Goal: Task Accomplishment & Management: Use online tool/utility

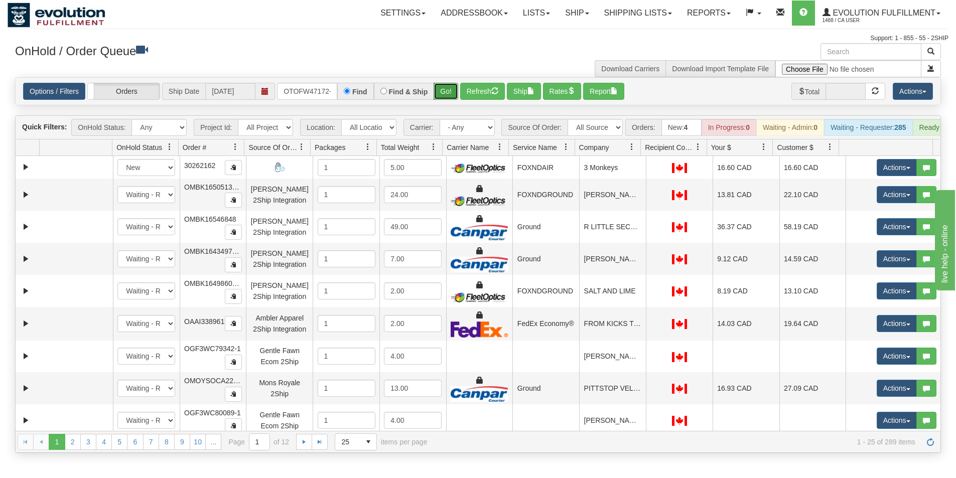
click at [443, 95] on button "Go!" at bounding box center [446, 91] width 25 height 17
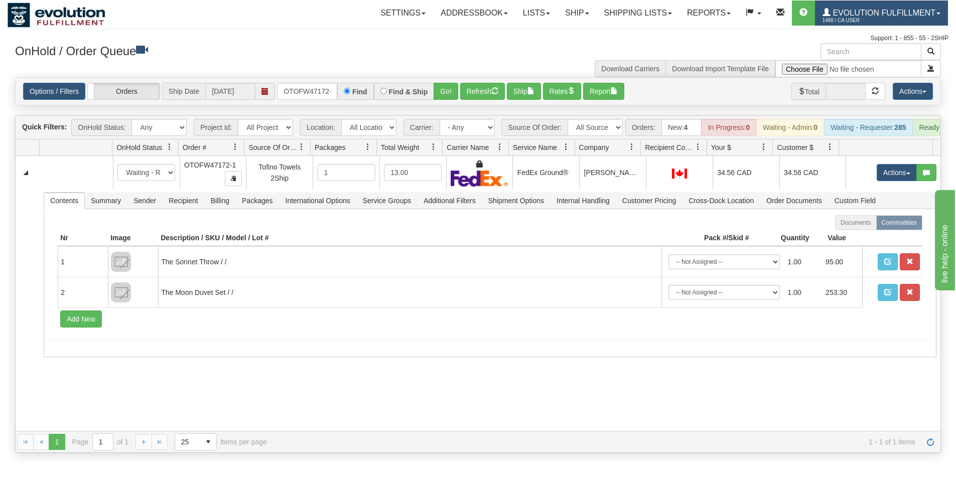
click at [857, 19] on span "1488 / CA User" at bounding box center [860, 21] width 75 height 10
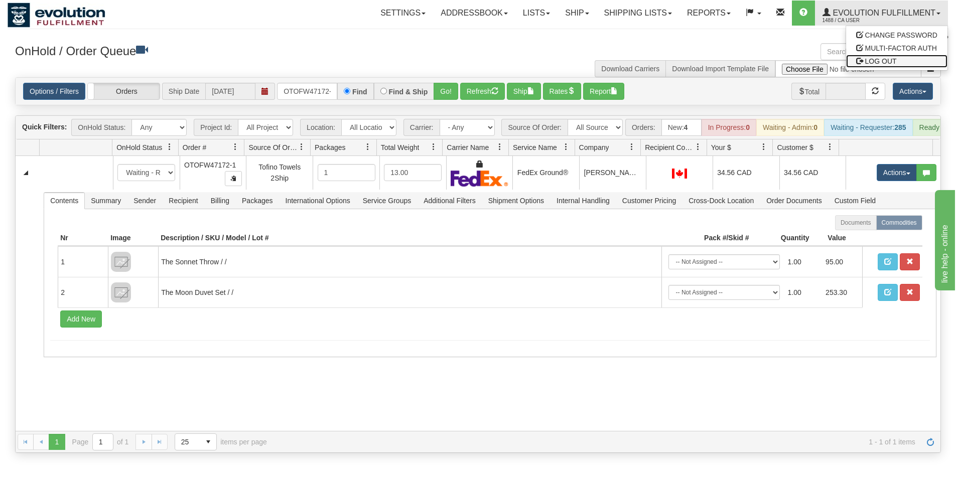
click at [866, 61] on span "LOG OUT" at bounding box center [882, 61] width 32 height 8
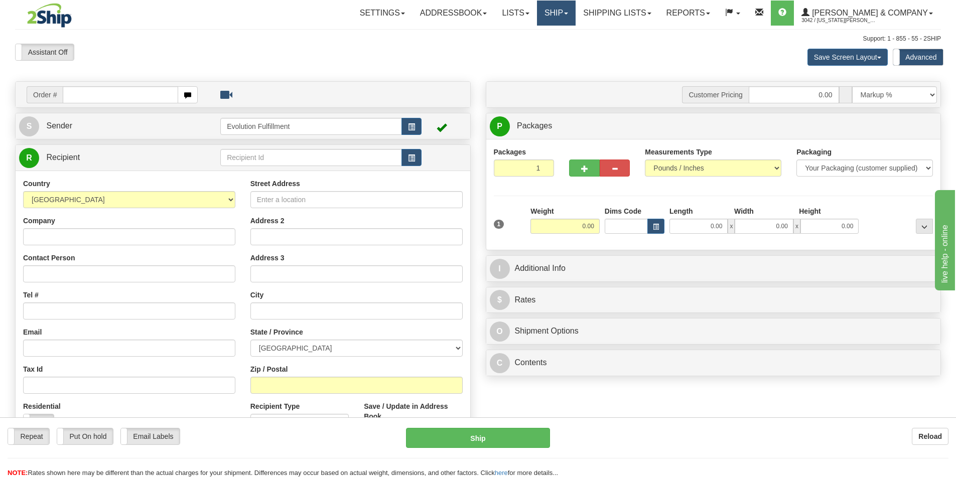
click at [576, 15] on link "Ship" at bounding box center [556, 13] width 39 height 25
